Goal: Information Seeking & Learning: Learn about a topic

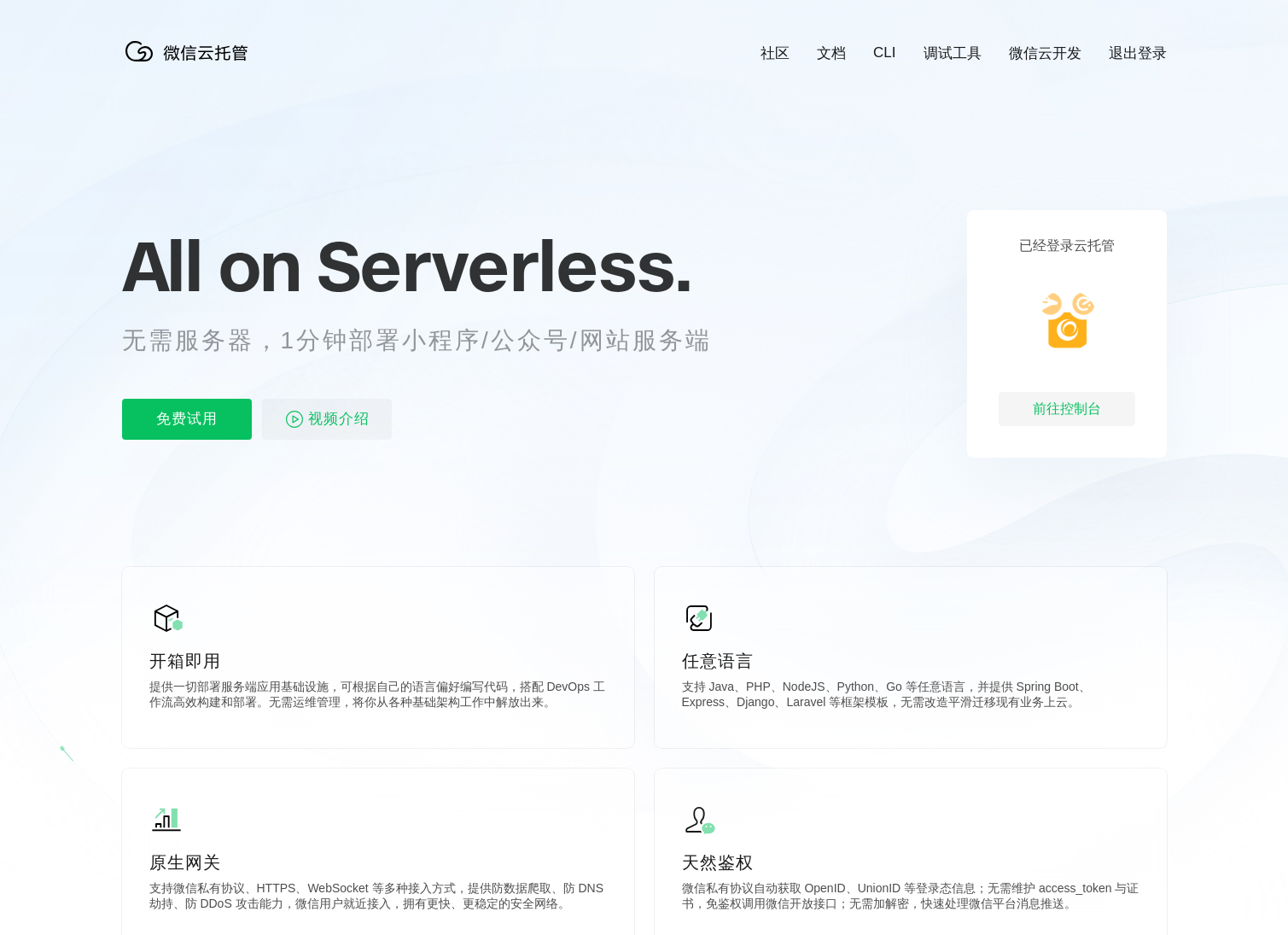
scroll to position [0, 3036]
click at [1089, 408] on div "前往控制台" at bounding box center [1068, 408] width 136 height 35
click at [373, 423] on p "视频介绍" at bounding box center [326, 418] width 129 height 41
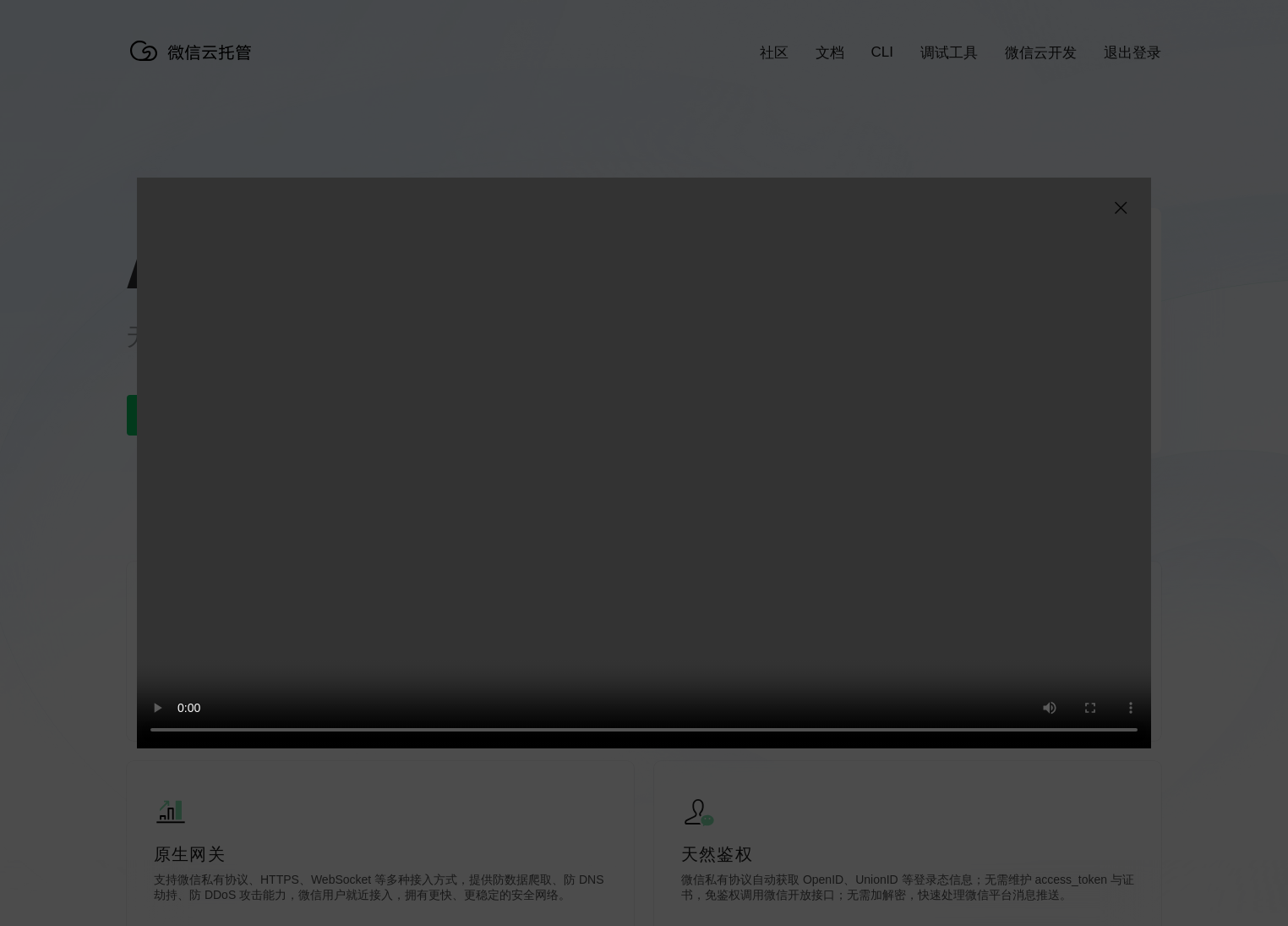
click at [1123, 208] on img at bounding box center [1121, 208] width 21 height 21
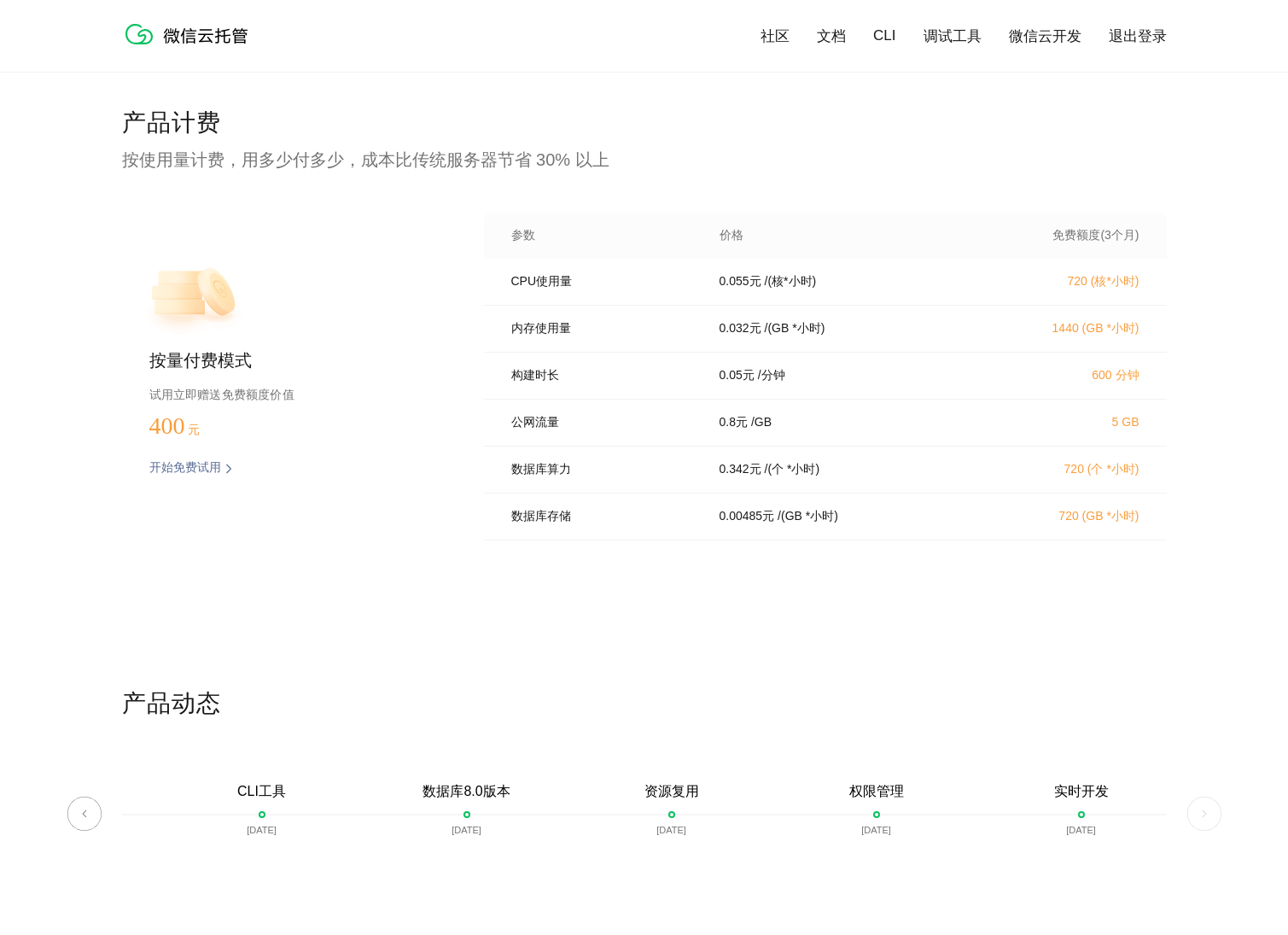
scroll to position [4078, 0]
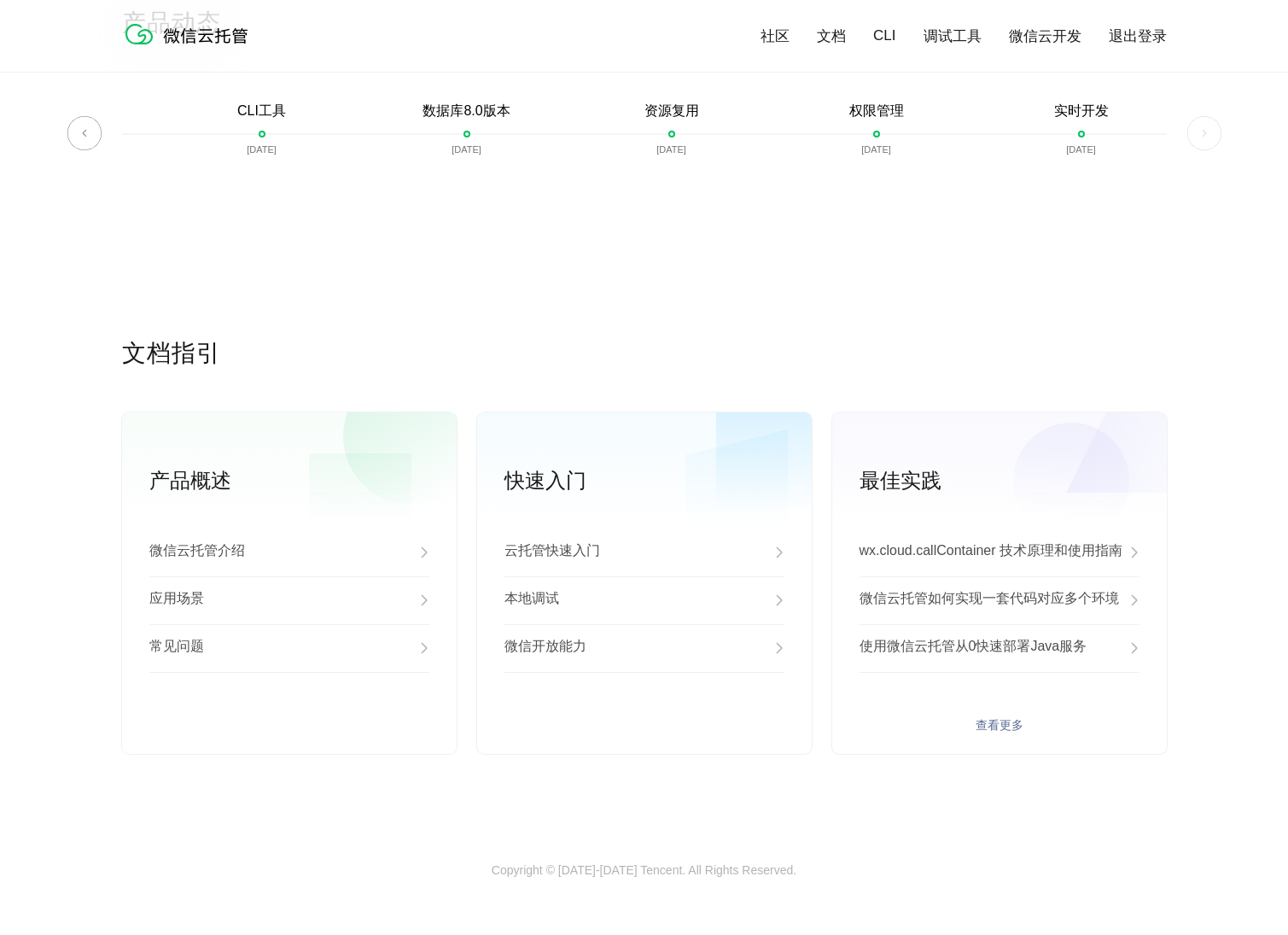
click at [1011, 650] on p "使用微信云托管从0快速部署Java服务" at bounding box center [974, 647] width 228 height 21
